Goal: Find specific page/section: Find specific page/section

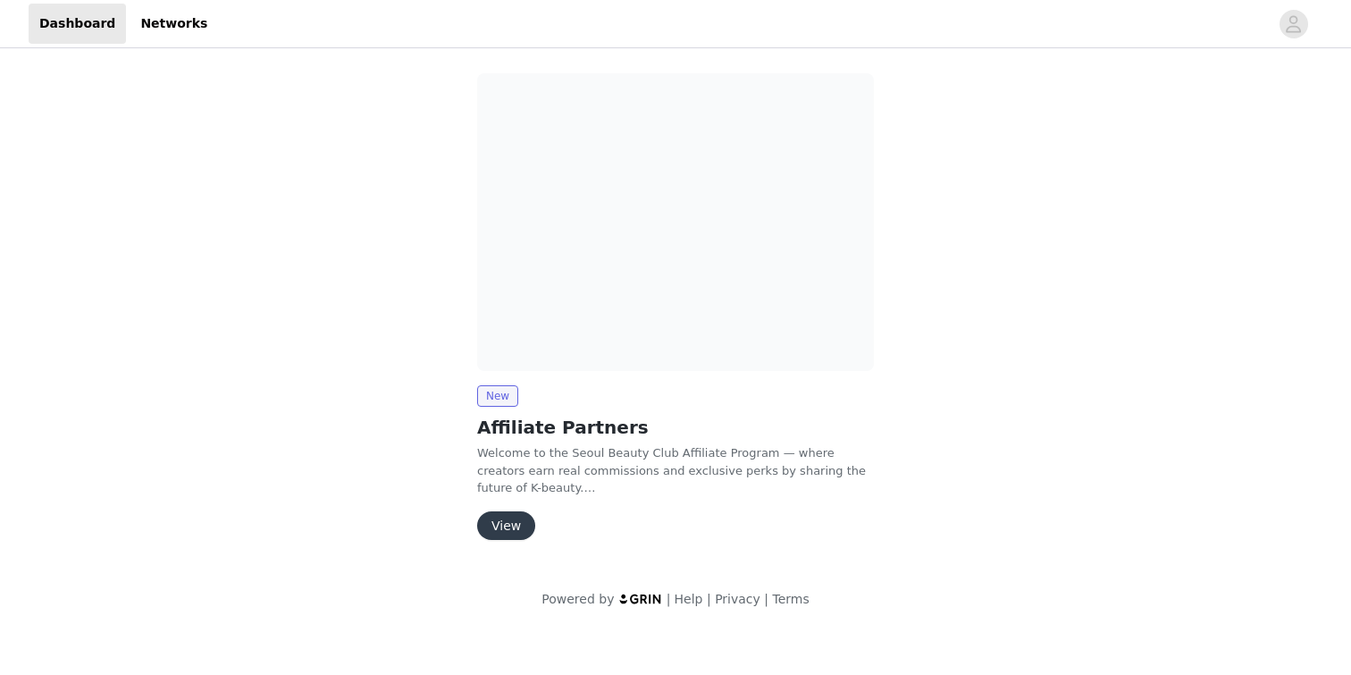
click at [862, 231] on img at bounding box center [675, 222] width 397 height 298
